Goal: Information Seeking & Learning: Learn about a topic

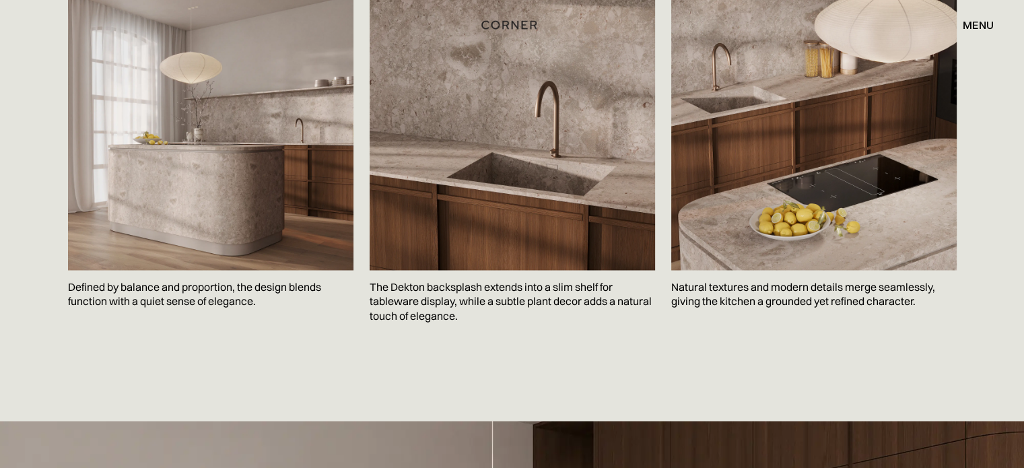
scroll to position [2245, 0]
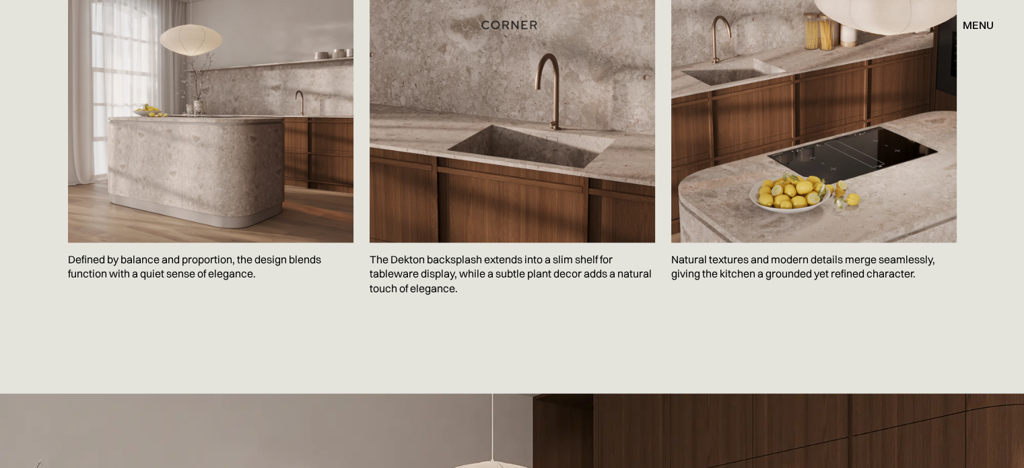
click at [747, 242] on p "Natural textures and modern details merge seamlessly, giving the kitchen a grou…" at bounding box center [814, 266] width 286 height 49
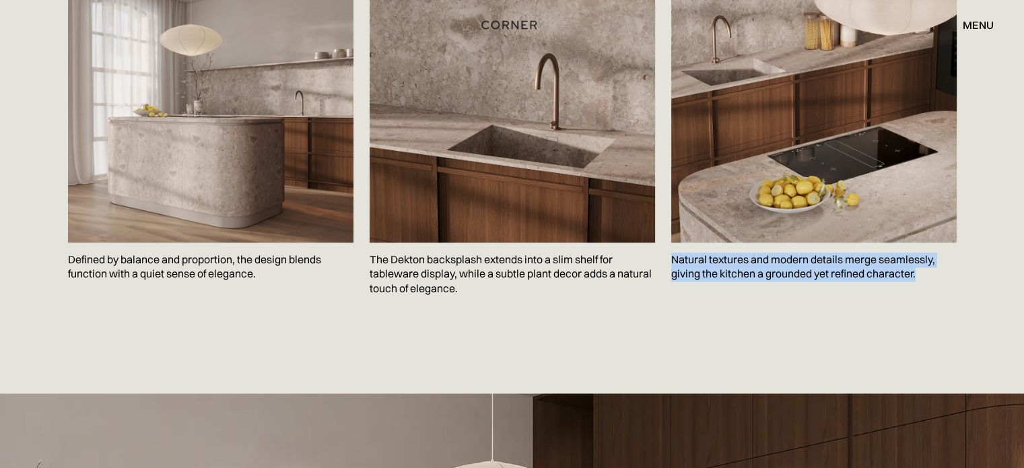
click at [747, 242] on p "Natural textures and modern details merge seamlessly, giving the kitchen a grou…" at bounding box center [814, 266] width 286 height 49
copy p "Natural textures and modern details merge seamlessly, giving the kitchen a grou…"
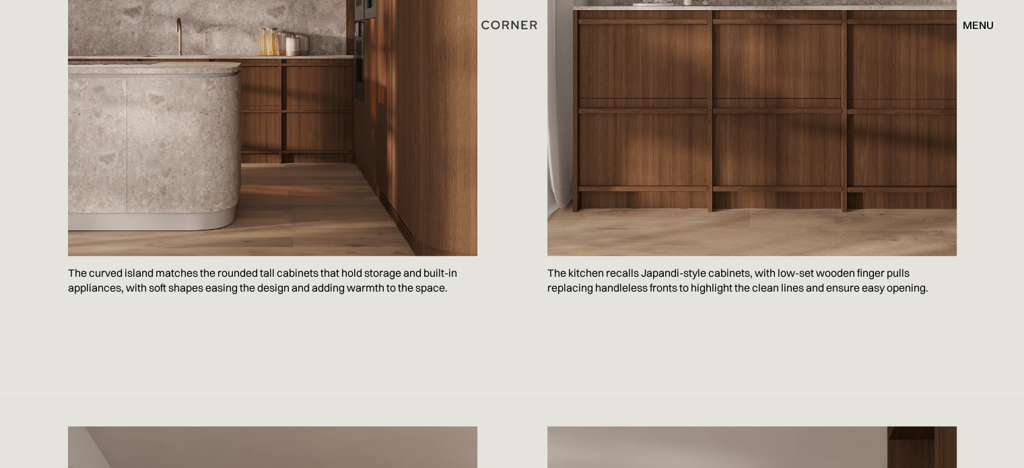
scroll to position [1046, 0]
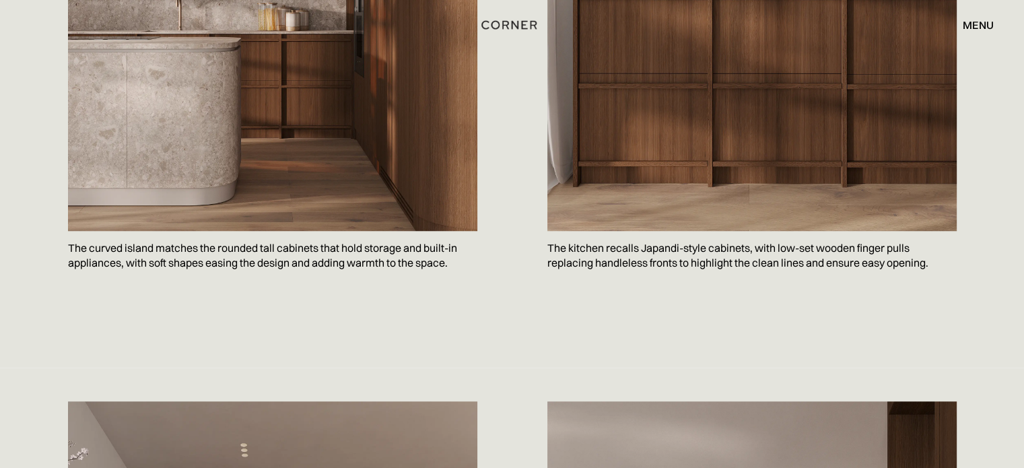
click at [653, 231] on p "The kitchen recalls Japandi-style cabinets, with low-set wooden finger pulls re…" at bounding box center [752, 255] width 409 height 49
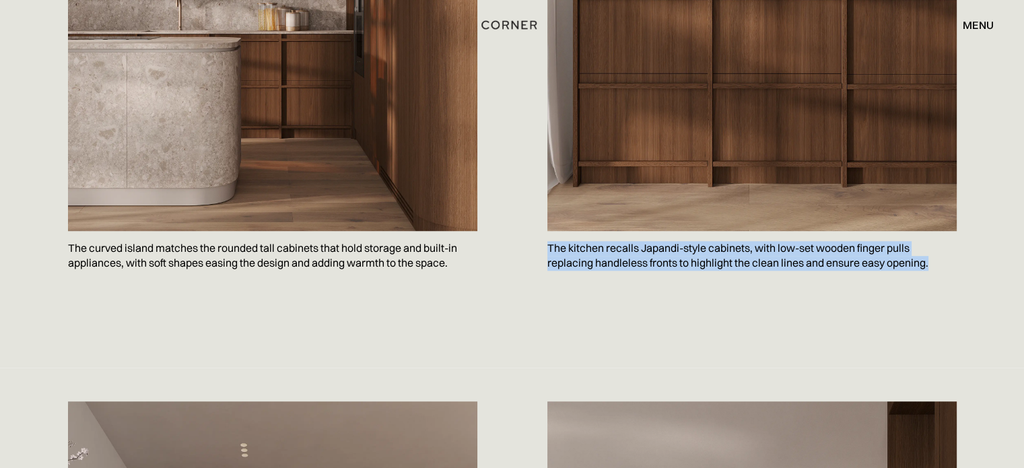
click at [653, 231] on p "The kitchen recalls Japandi-style cabinets, with low-set wooden finger pulls re…" at bounding box center [752, 255] width 409 height 49
copy body "The kitchen recalls Japandi-style cabinets, with low-set wooden finger pulls re…"
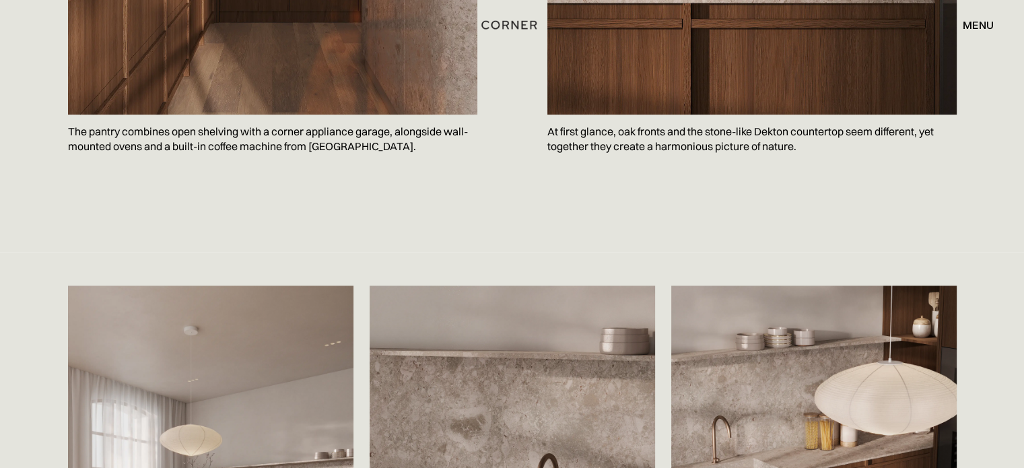
scroll to position [1733, 0]
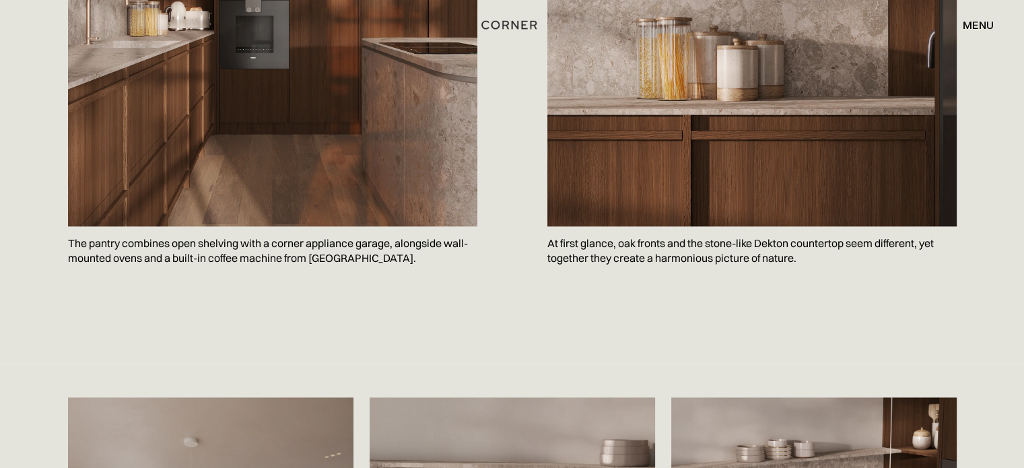
click at [270, 226] on p "The pantry combines open shelving with a corner appliance garage, alongside wal…" at bounding box center [272, 250] width 409 height 49
click at [271, 226] on p "The pantry combines open shelving with a corner appliance garage, alongside wal…" at bounding box center [272, 250] width 409 height 49
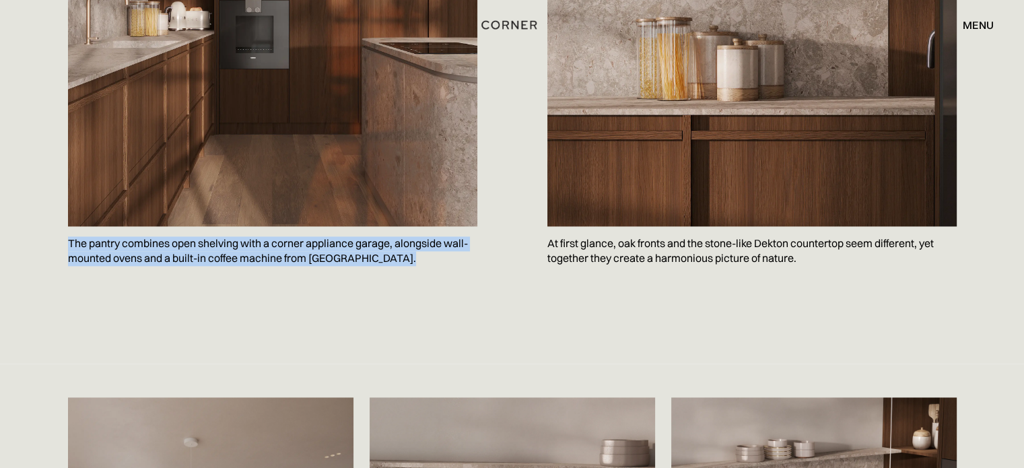
click at [271, 226] on p "The pantry combines open shelving with a corner appliance garage, alongside wal…" at bounding box center [272, 250] width 409 height 49
copy p "The pantry combines open shelving with a corner appliance garage, alongside wal…"
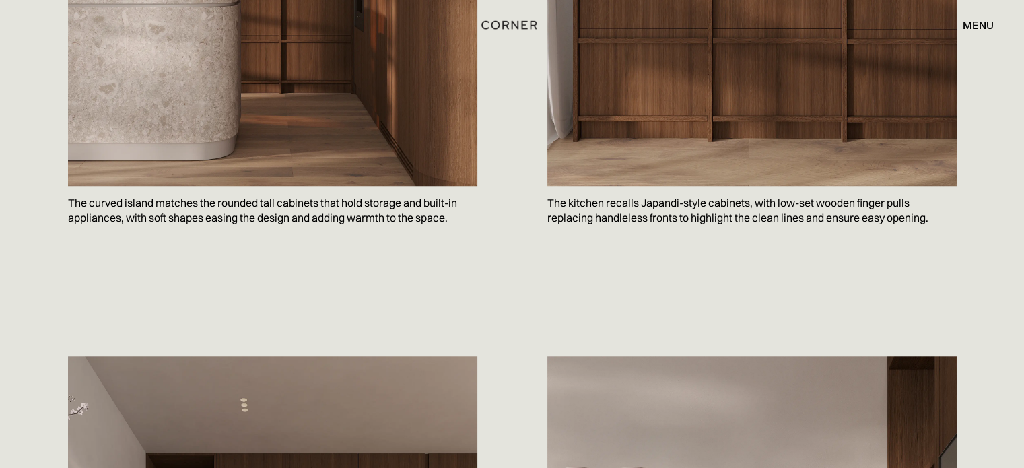
scroll to position [1125, 0]
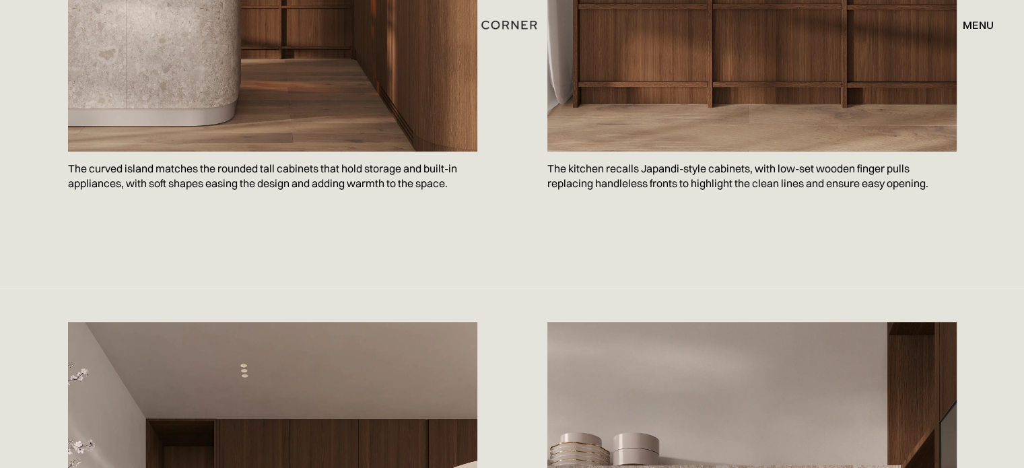
click at [234, 152] on p "The curved island matches the rounded tall cabinets that hold storage and built…" at bounding box center [272, 176] width 409 height 49
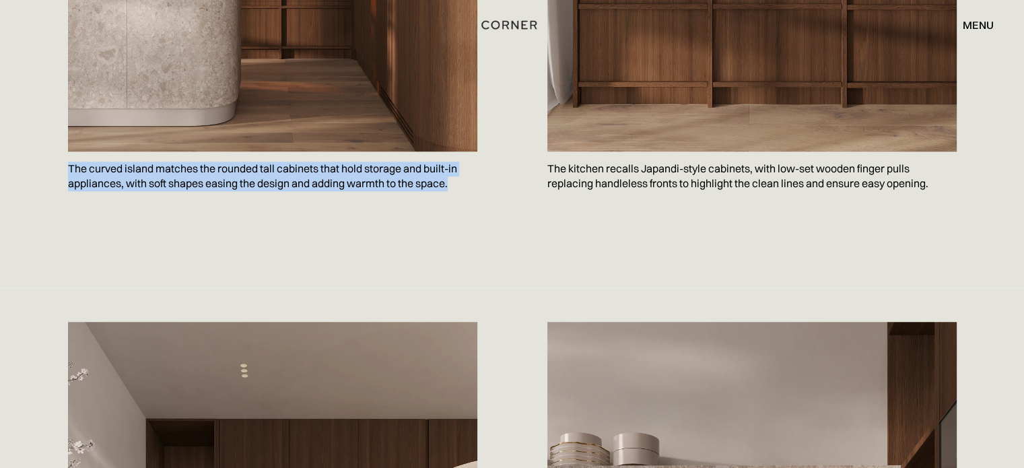
click at [234, 152] on p "The curved island matches the rounded tall cabinets that hold storage and built…" at bounding box center [272, 176] width 409 height 49
copy p "The curved island matches the rounded tall cabinets that hold storage and built…"
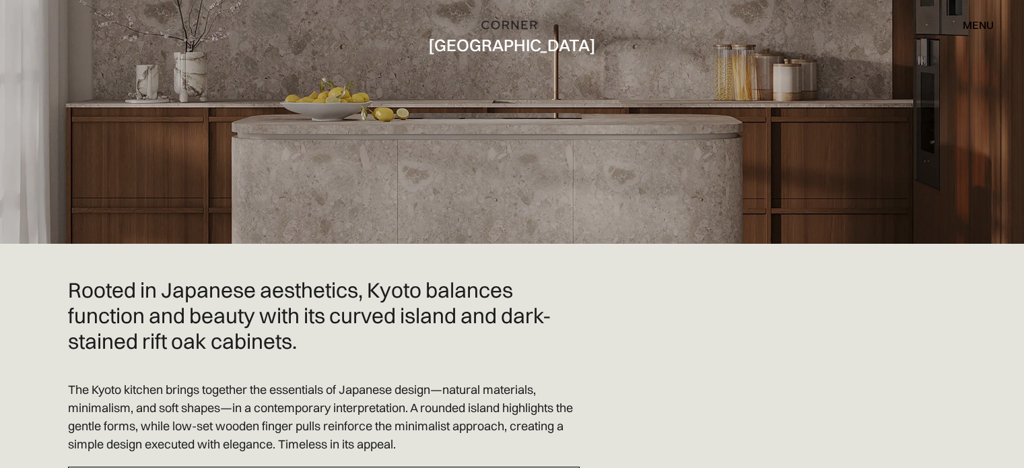
scroll to position [303, 0]
